Goal: Navigation & Orientation: Go to known website

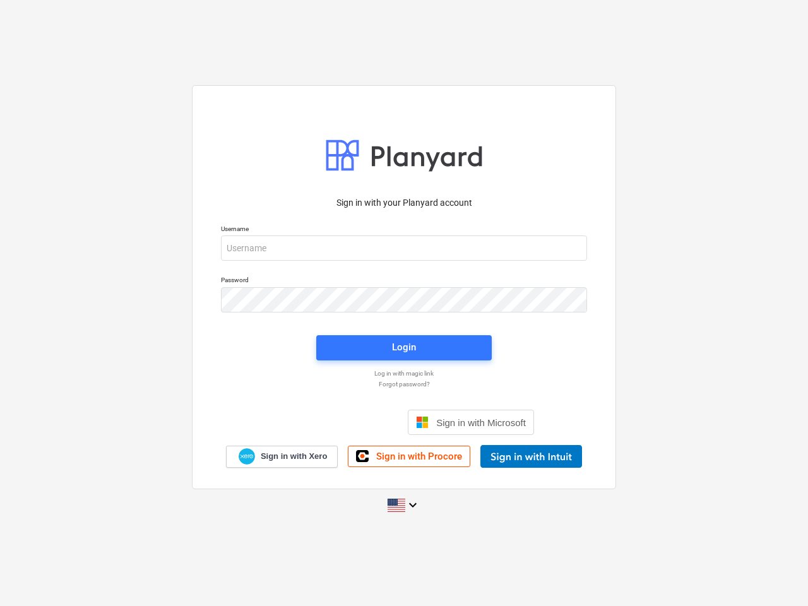
click at [428, 149] on button "Cookies settings" at bounding box center [428, 148] width 97 height 29
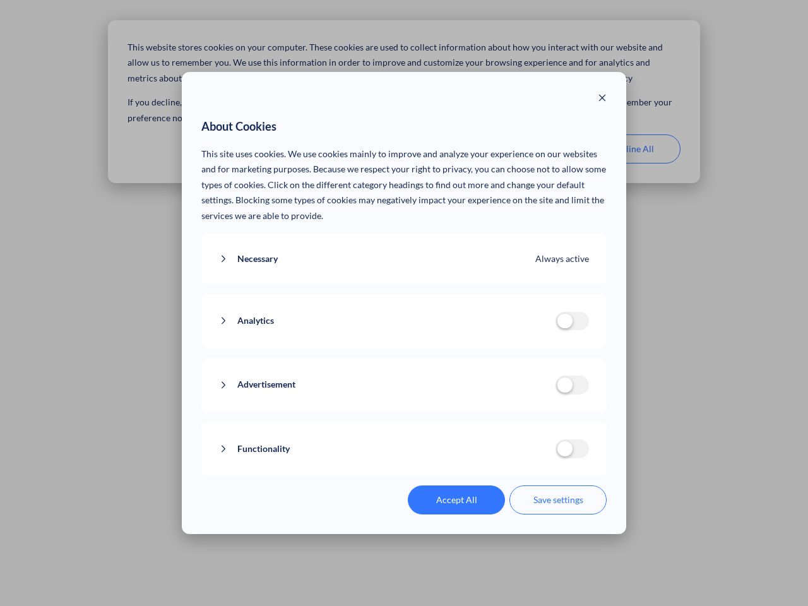
click at [530, 149] on p "This site uses cookies. We use cookies mainly to improve and analyze your exper…" at bounding box center [404, 185] width 406 height 78
click at [632, 149] on div "About Cookies This site uses cookies. We use cookies mainly to improve and anal…" at bounding box center [404, 303] width 808 height 606
click at [404, 248] on div "Necessary Always active These cookies are necessary for the website to function…" at bounding box center [404, 258] width 406 height 51
click at [404, 300] on div "Analytics analytics cookies disallowed These cookies help us to understand how …" at bounding box center [404, 321] width 406 height 54
click at [404, 348] on div "Analytics analytics cookies disallowed These cookies help us to understand how …" at bounding box center [404, 321] width 406 height 54
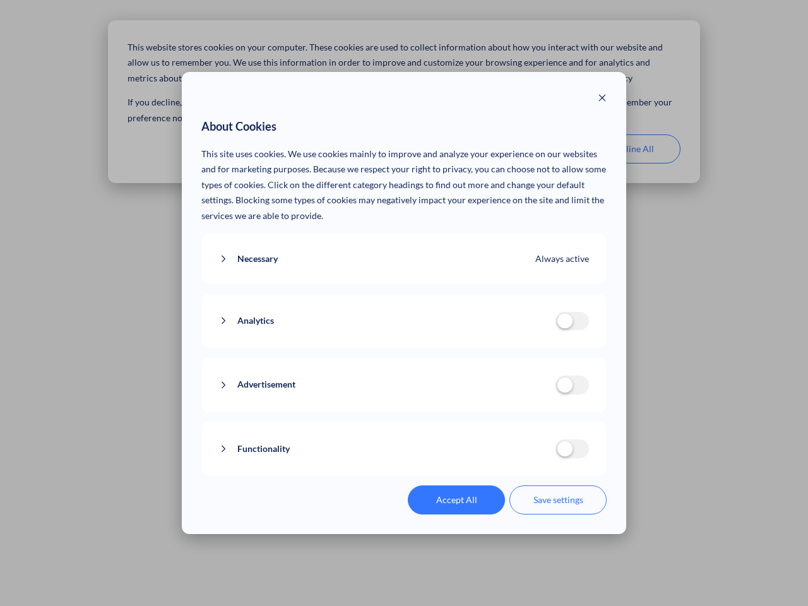
click at [471, 422] on div "Functionality functionality cookies disallowed We use a set of cookies that are…" at bounding box center [404, 449] width 406 height 54
click at [531, 456] on button "Functionality" at bounding box center [387, 449] width 336 height 16
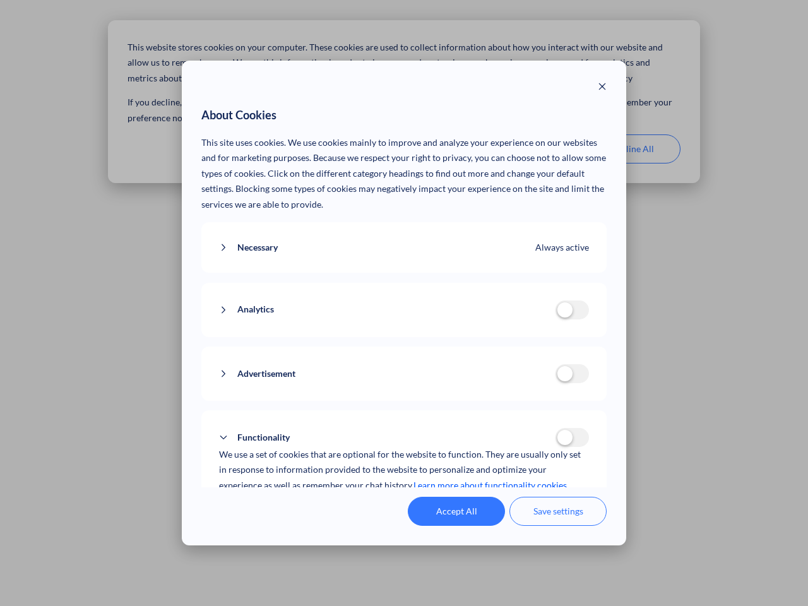
click at [404, 505] on div "Accept All Save settings" at bounding box center [404, 511] width 406 height 29
